Goal: Information Seeking & Learning: Learn about a topic

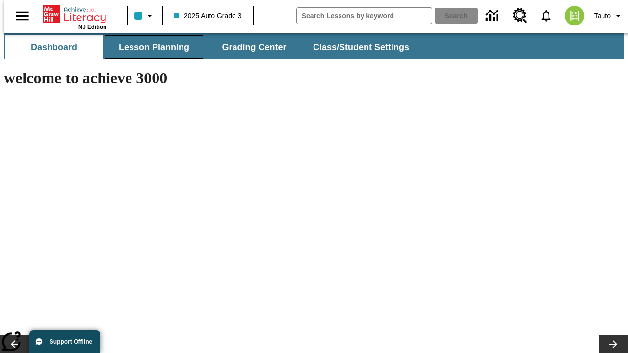
click at [150, 47] on span "Lesson Planning" at bounding box center [154, 47] width 71 height 11
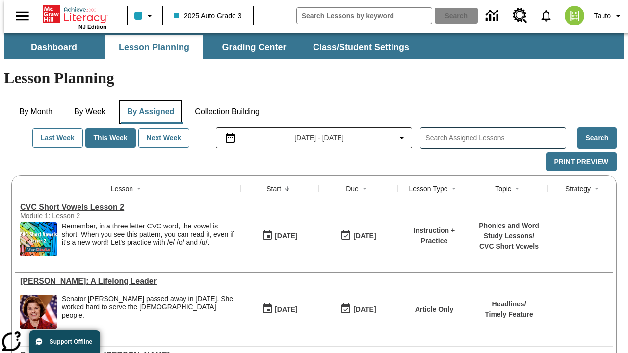
click at [148, 100] on button "By Assigned" at bounding box center [150, 112] width 63 height 24
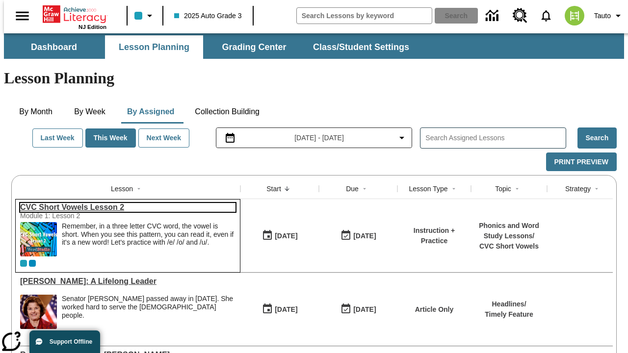
click at [124, 203] on link "CVC Short Vowels Lesson 2" at bounding box center [128, 207] width 216 height 9
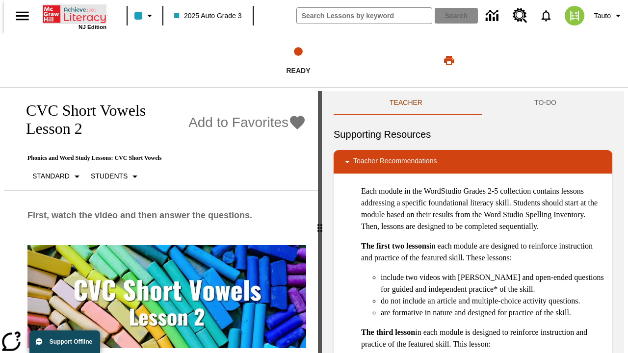
click at [71, 13] on icon "Home" at bounding box center [75, 14] width 65 height 20
